Goal: Task Accomplishment & Management: Use online tool/utility

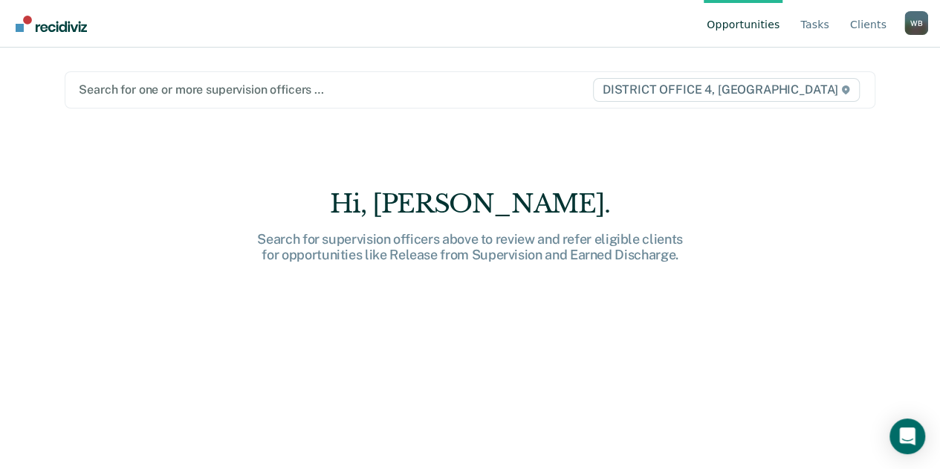
type input "b"
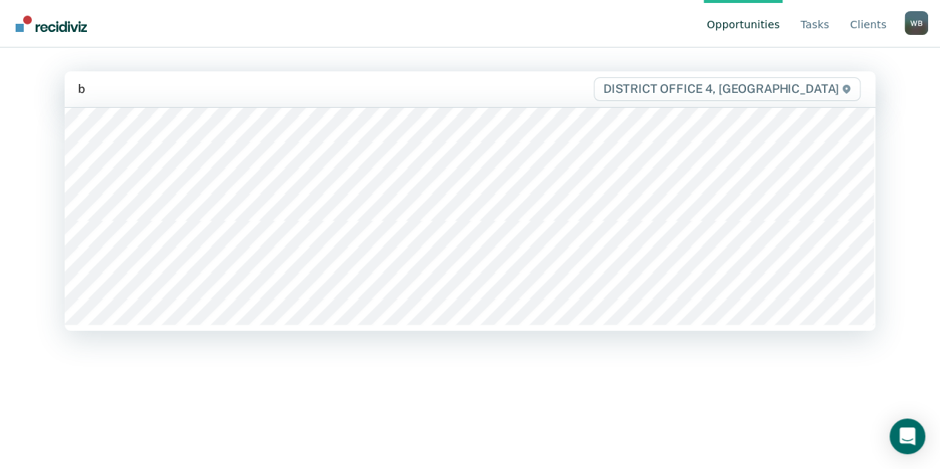
scroll to position [301, 0]
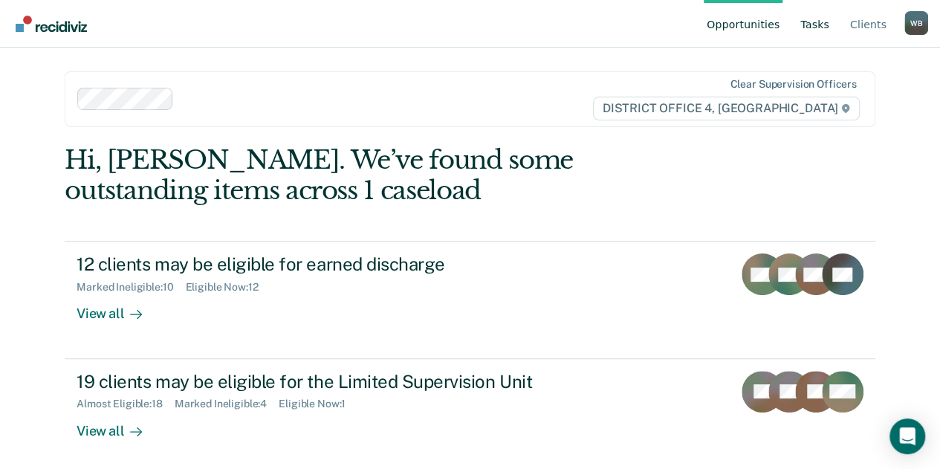
click at [823, 28] on link "Tasks" at bounding box center [815, 24] width 35 height 48
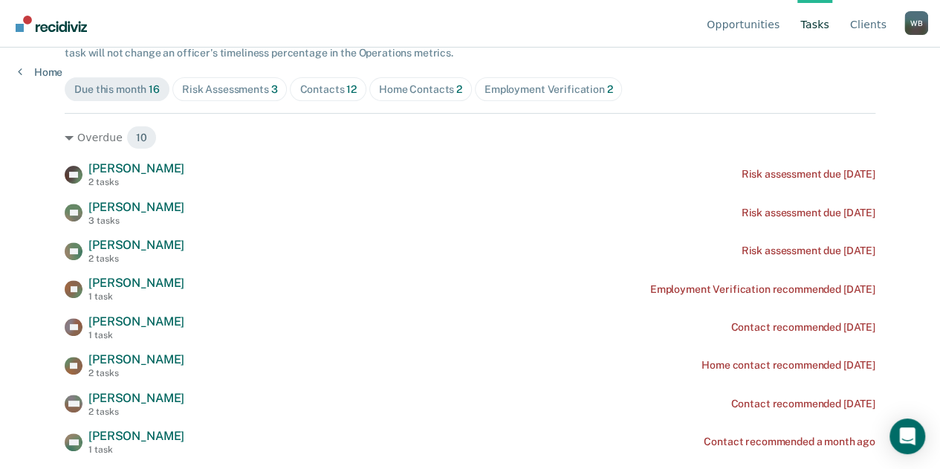
scroll to position [153, 0]
click at [326, 90] on div "Contacts 12" at bounding box center [328, 89] width 57 height 13
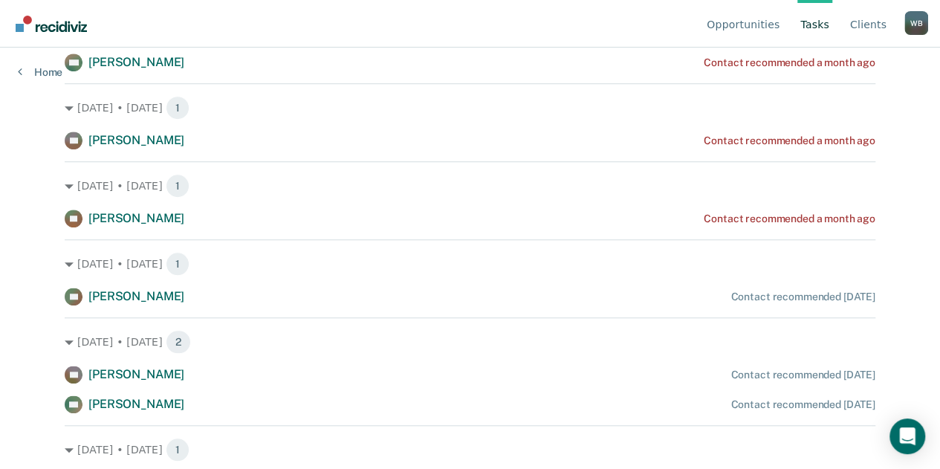
scroll to position [495, 0]
click at [690, 389] on div "KS Kelly Smith Contact recommended in 19 days DN Deborah Neski Contact recommen…" at bounding box center [470, 389] width 811 height 48
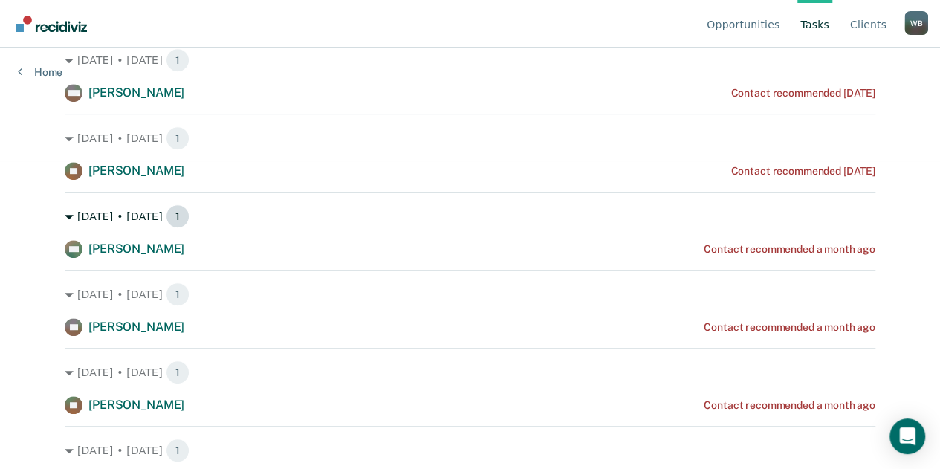
scroll to position [300, 0]
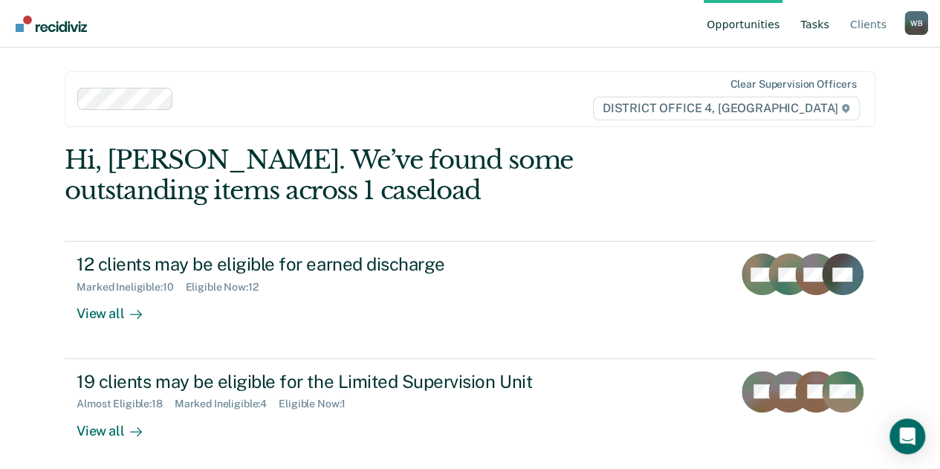
click at [816, 16] on link "Tasks" at bounding box center [815, 24] width 35 height 48
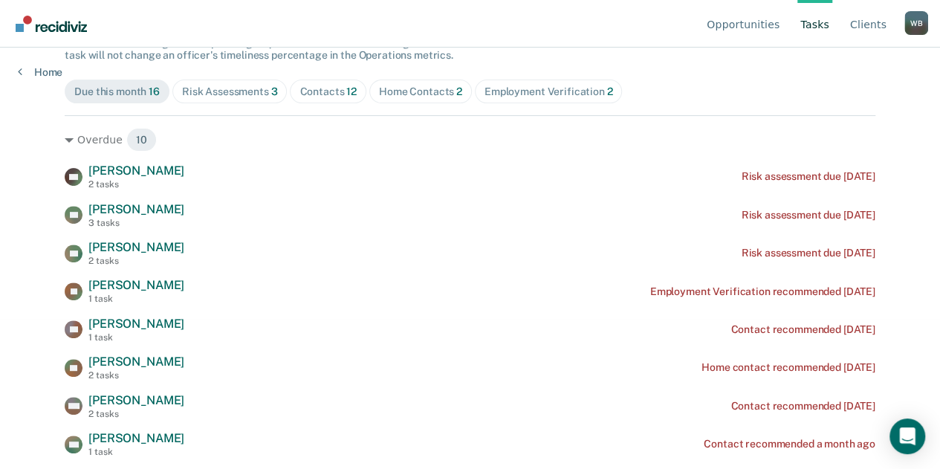
scroll to position [149, 0]
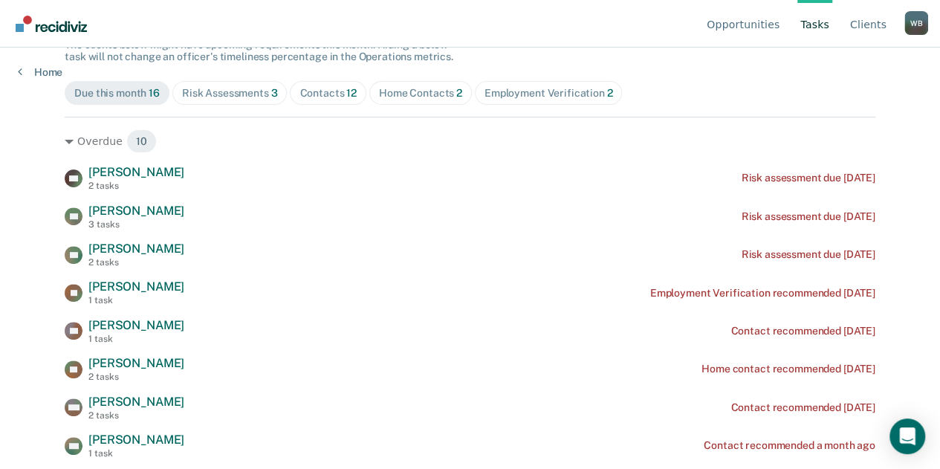
click at [325, 88] on div "Contacts 12" at bounding box center [328, 93] width 57 height 13
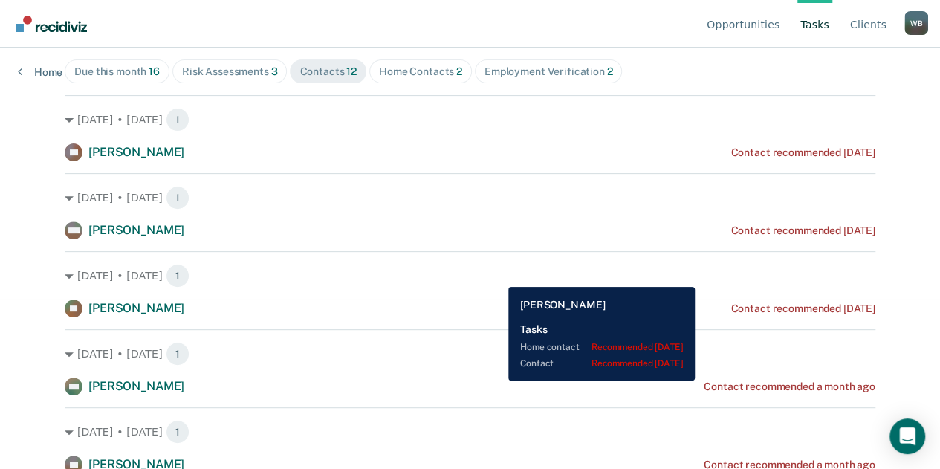
scroll to position [159, 0]
